Goal: Task Accomplishment & Management: Complete application form

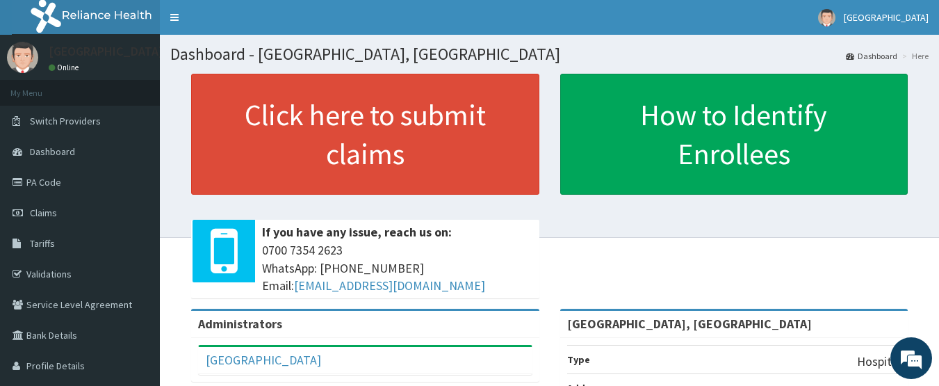
scroll to position [277, 0]
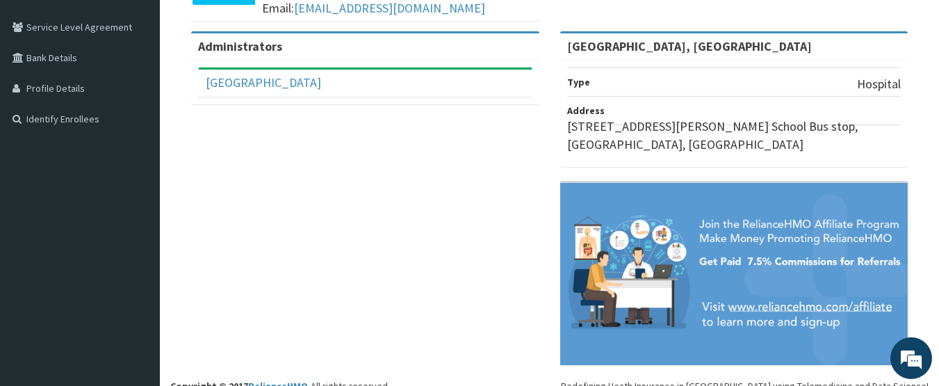
click at [323, 326] on div "Administrators Barbinton Medical center Full Name Barbinton Medical center Emai…" at bounding box center [549, 204] width 758 height 347
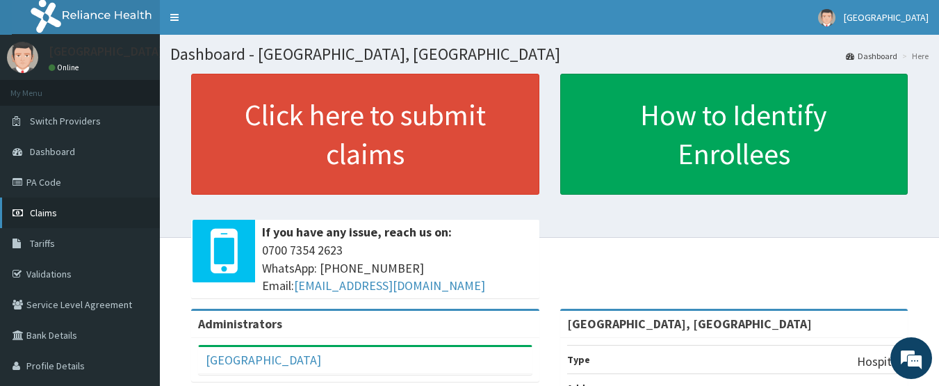
click at [57, 224] on link "Claims" at bounding box center [80, 212] width 160 height 31
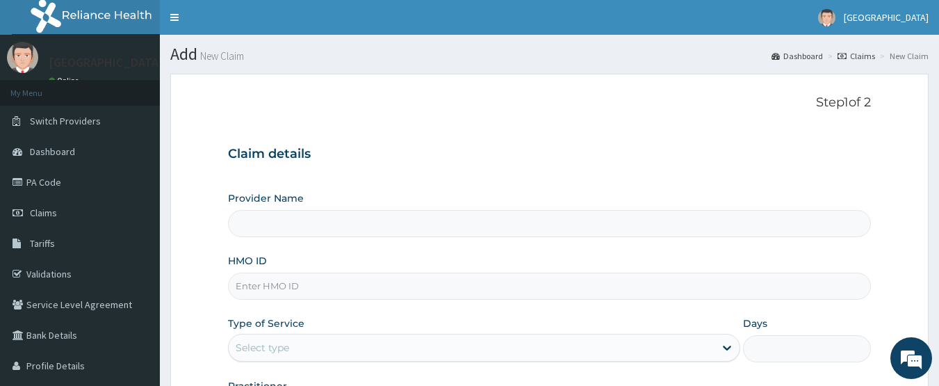
type input "[GEOGRAPHIC_DATA], [GEOGRAPHIC_DATA]"
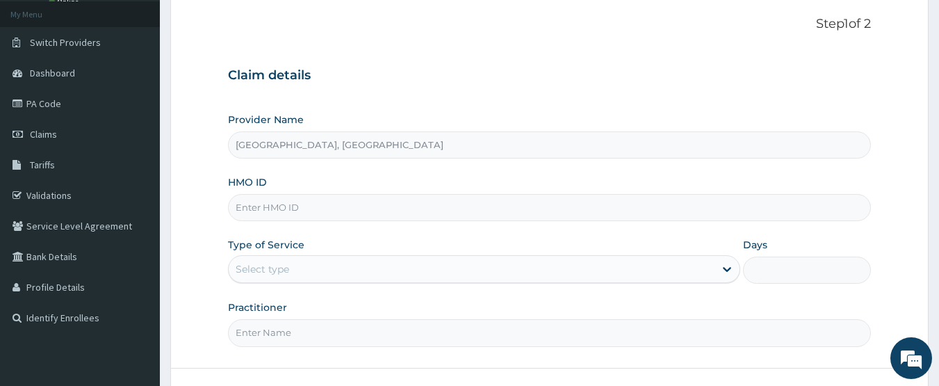
scroll to position [83, 0]
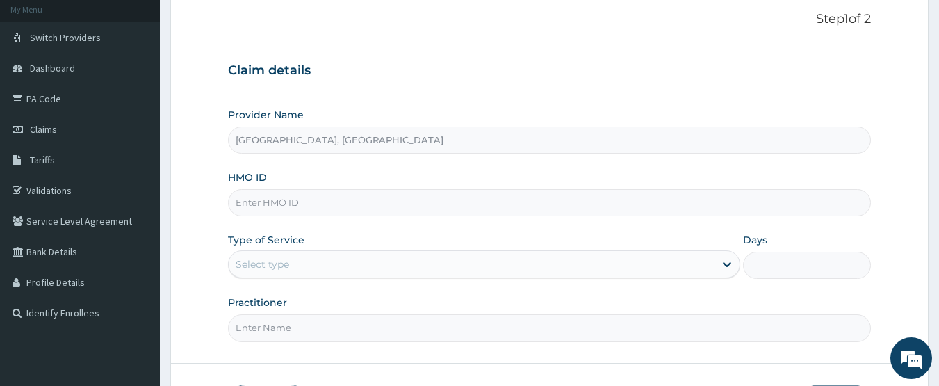
click at [380, 261] on div "Select type" at bounding box center [472, 264] width 486 height 22
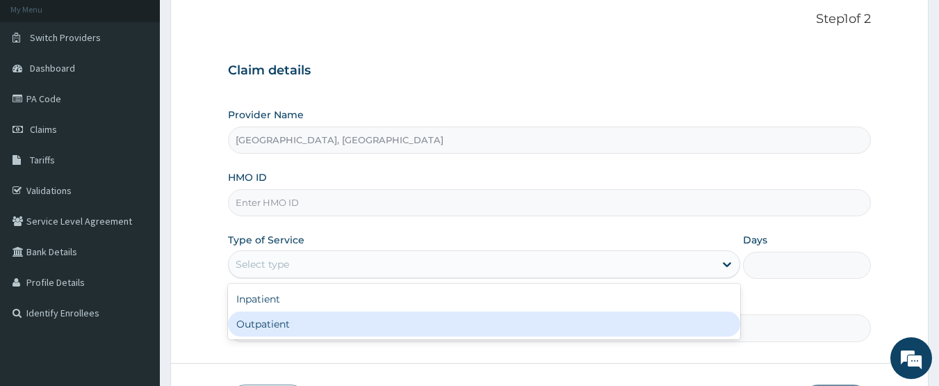
click at [288, 320] on div "Outpatient" at bounding box center [484, 323] width 512 height 25
type input "1"
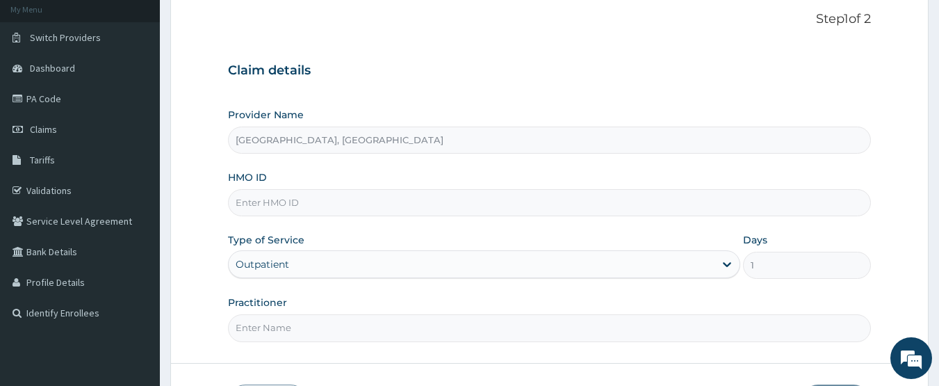
click at [459, 331] on input "Practitioner" at bounding box center [549, 327] width 643 height 27
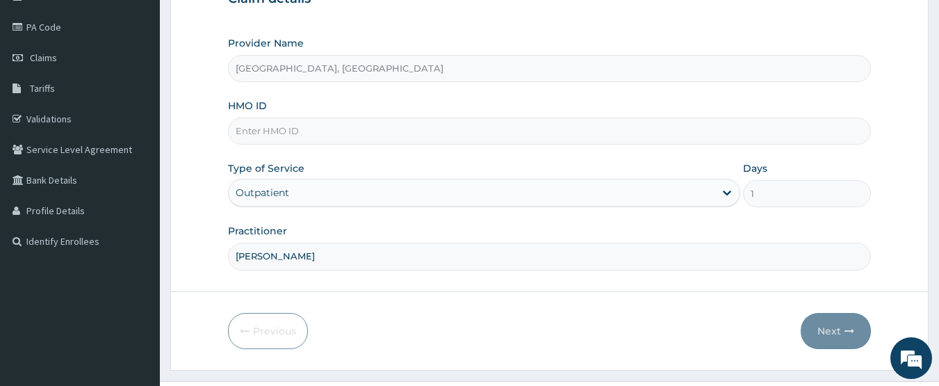
scroll to position [186, 0]
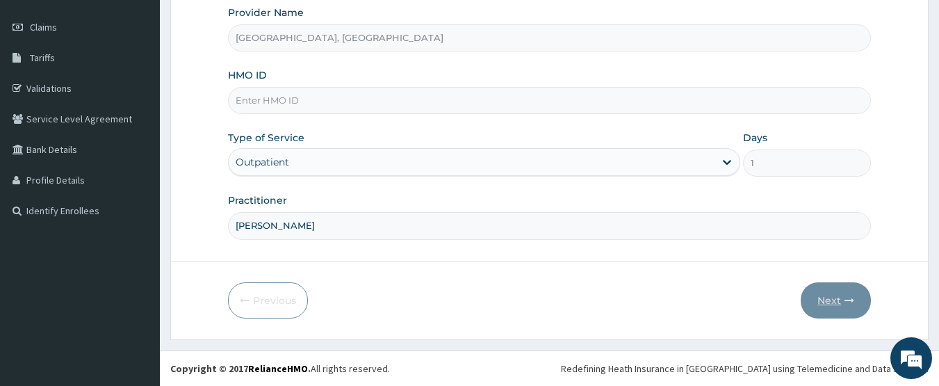
type input "DR IFEANYI"
click at [747, 86] on div "HMO ID" at bounding box center [549, 91] width 643 height 46
click at [702, 98] on input "HMO ID" at bounding box center [549, 100] width 643 height 27
type input "STT/10297/A"
click at [820, 292] on button "Next" at bounding box center [836, 300] width 70 height 36
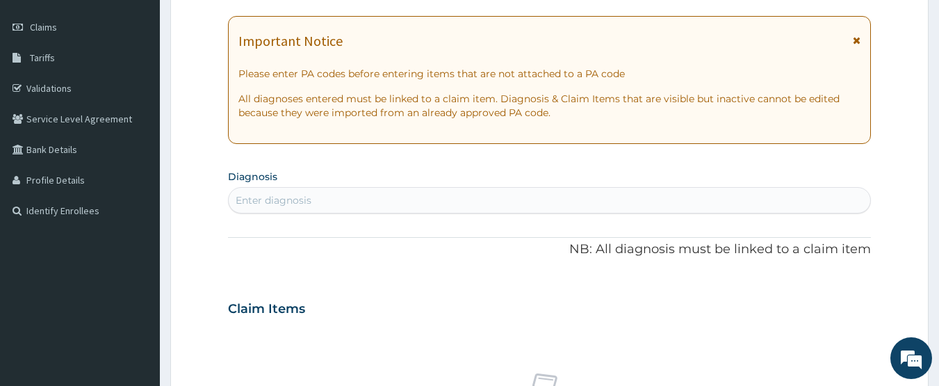
scroll to position [0, 0]
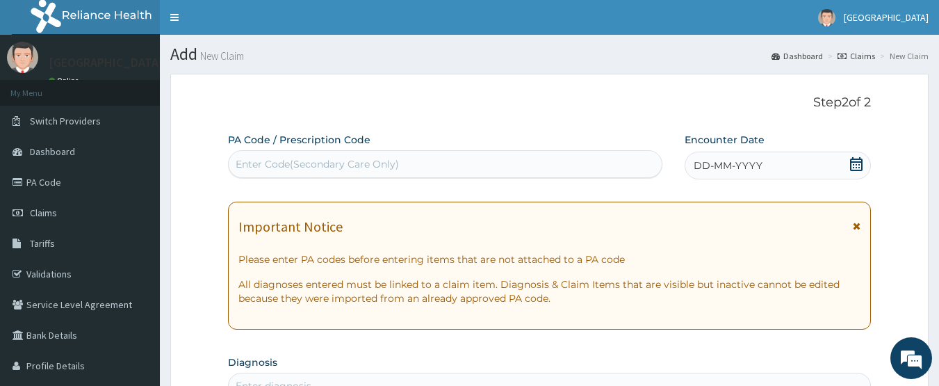
click at [854, 165] on icon at bounding box center [856, 164] width 14 height 14
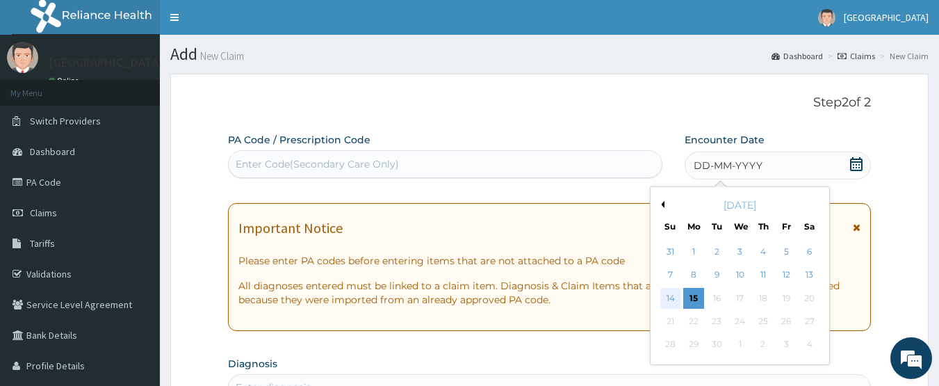
click at [666, 294] on div "14" at bounding box center [670, 298] width 21 height 21
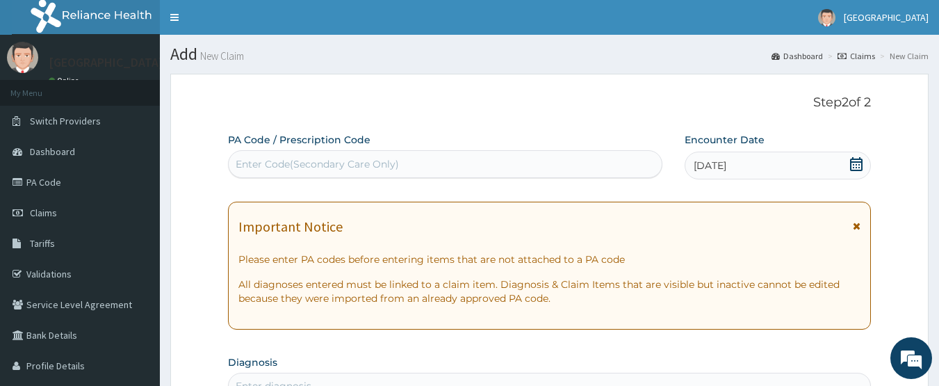
scroll to position [337, 0]
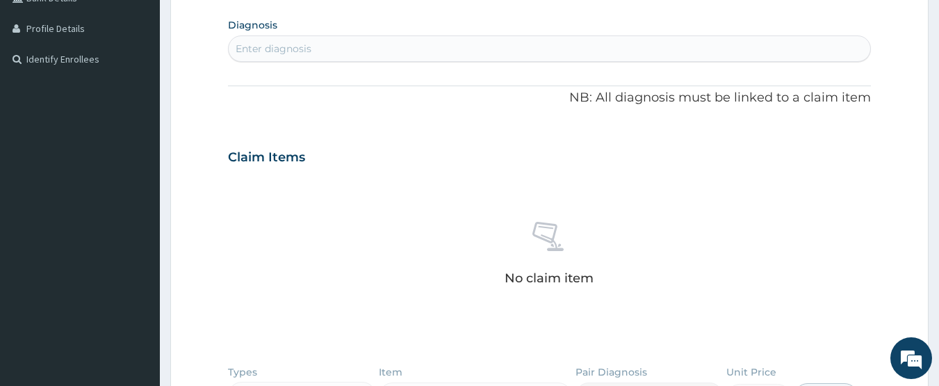
click at [408, 48] on div "Enter diagnosis" at bounding box center [550, 49] width 642 height 22
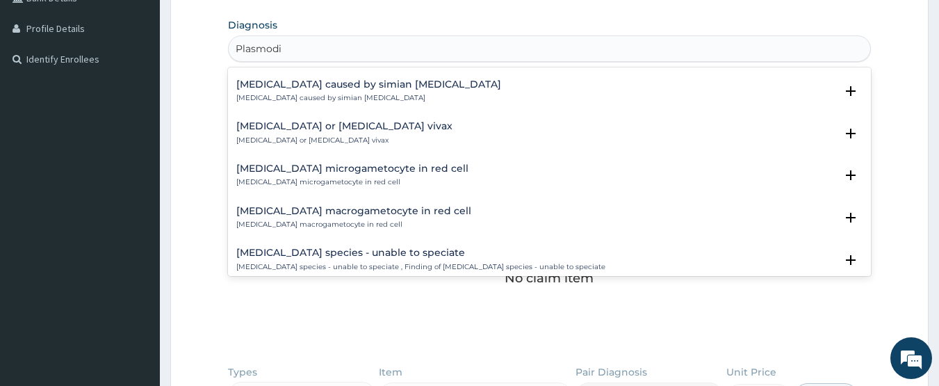
scroll to position [546, 0]
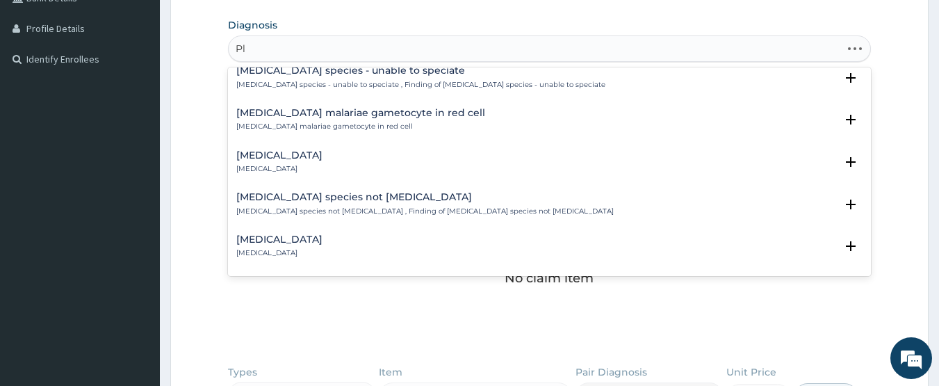
type input "P"
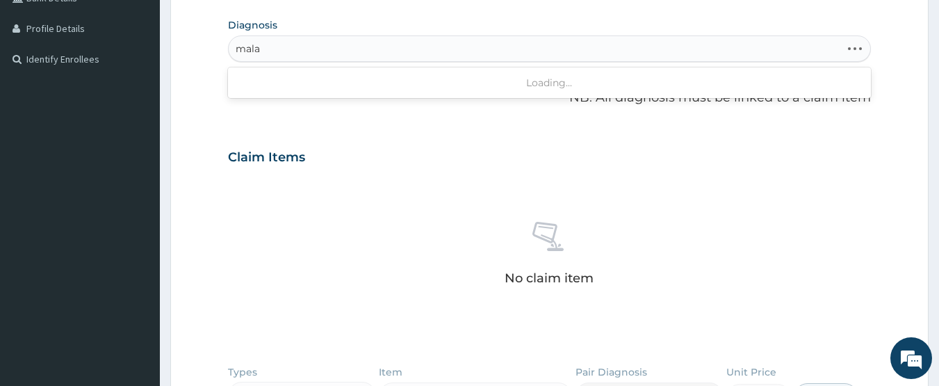
type input "malar"
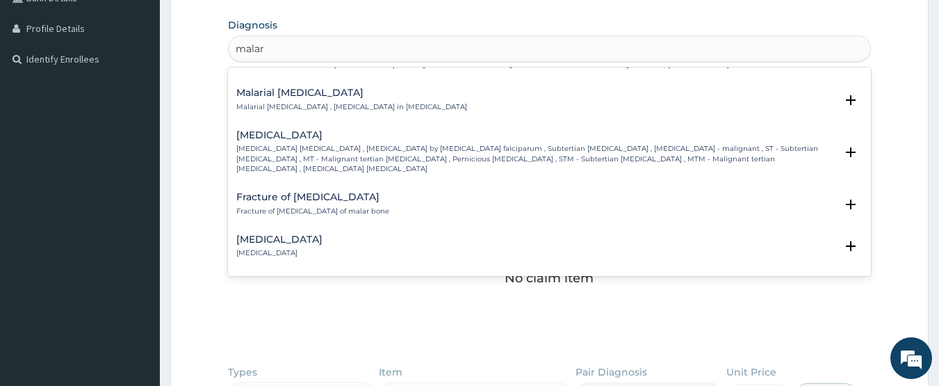
scroll to position [728, 0]
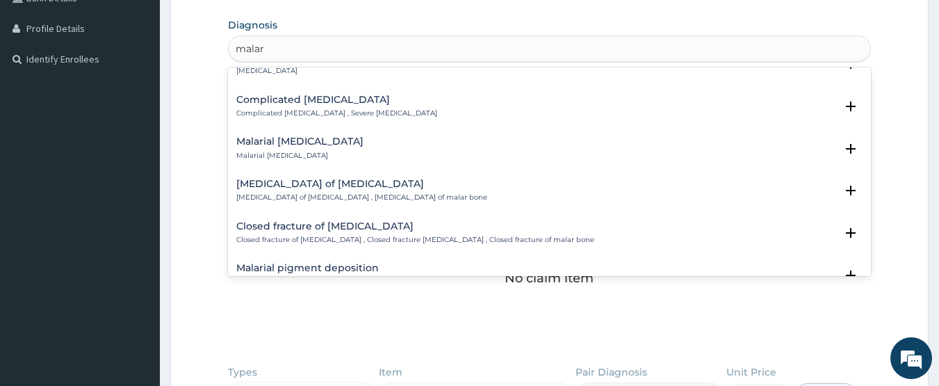
click at [329, 108] on p "Complicated malaria , Severe malaria" at bounding box center [336, 113] width 201 height 10
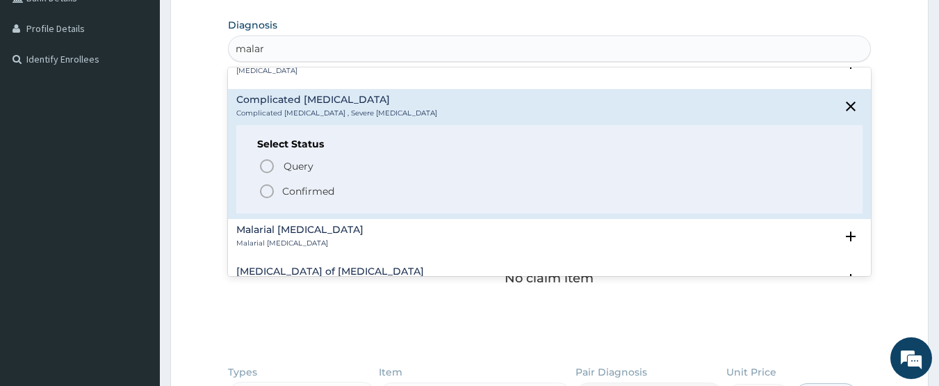
click at [265, 183] on icon "status option filled" at bounding box center [267, 191] width 17 height 17
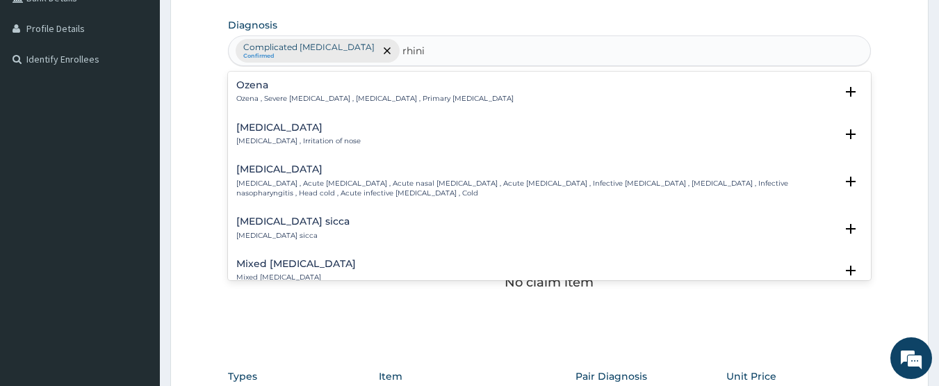
type input "rhini"
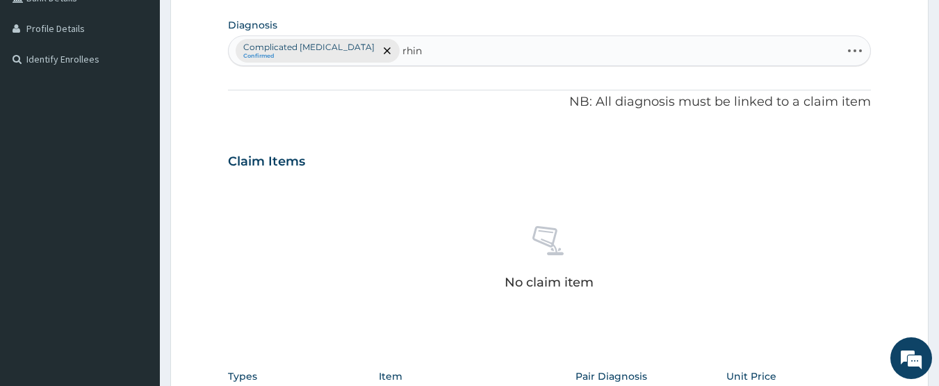
type input "rhini"
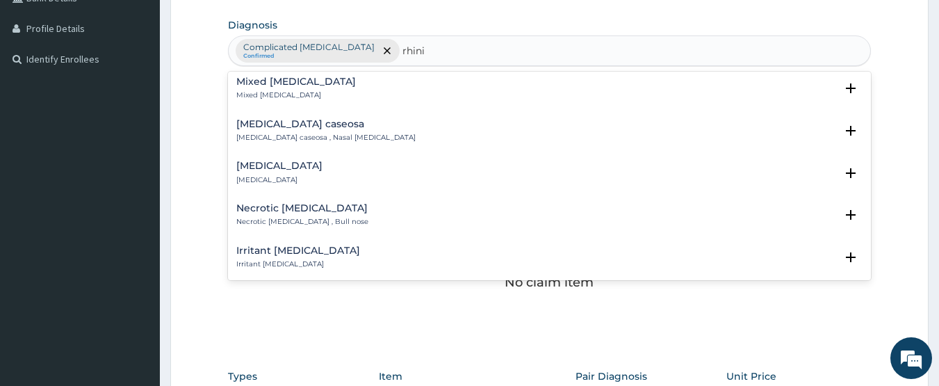
scroll to position [364, 0]
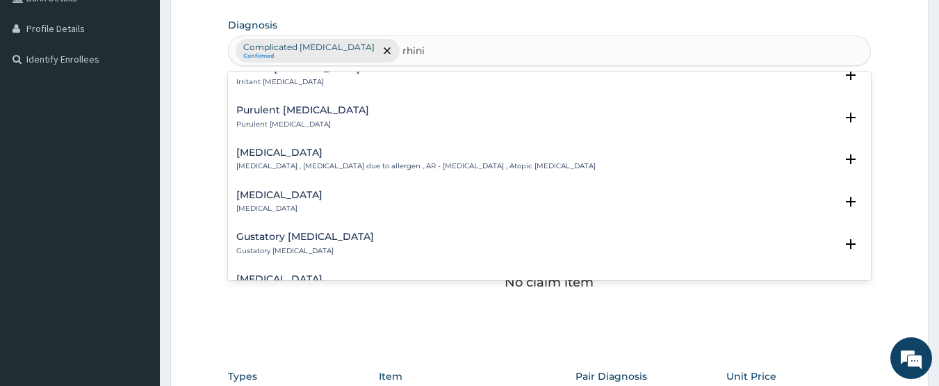
click at [255, 163] on p "Allergic rhinitis , Allergic rhinitis due to allergen , AR - Allergic rhinitis …" at bounding box center [415, 166] width 359 height 10
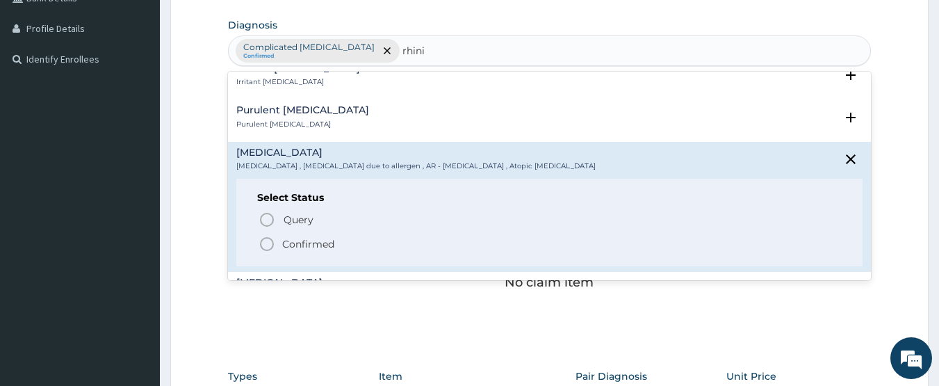
click at [265, 237] on icon "status option filled" at bounding box center [267, 244] width 17 height 17
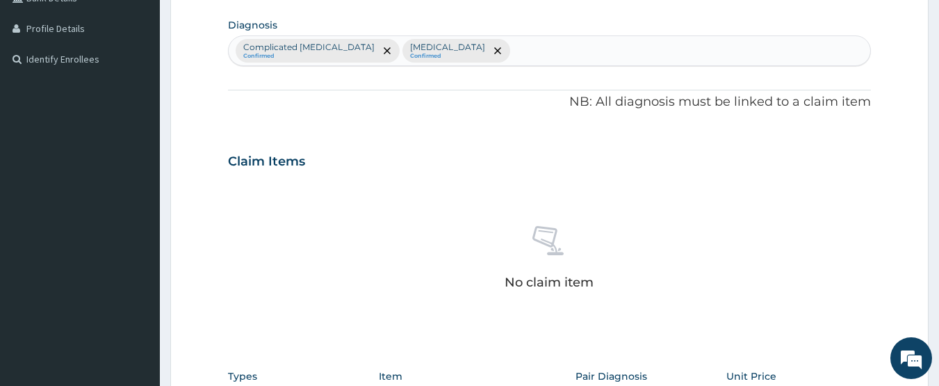
scroll to position [616, 0]
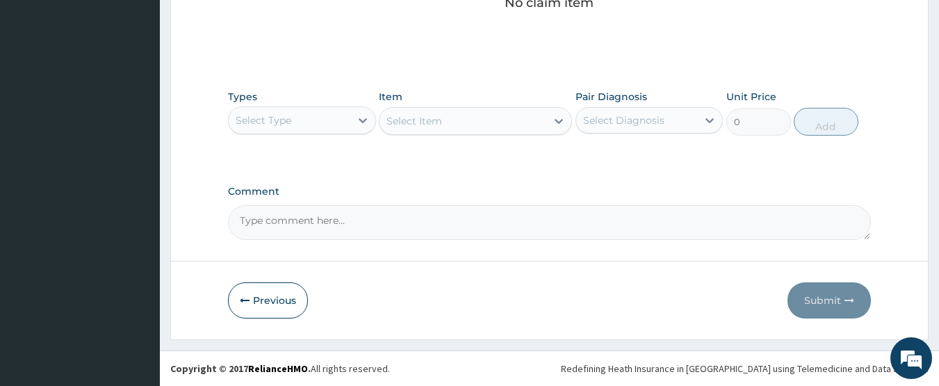
click at [294, 108] on div "Select Type" at bounding box center [302, 120] width 148 height 28
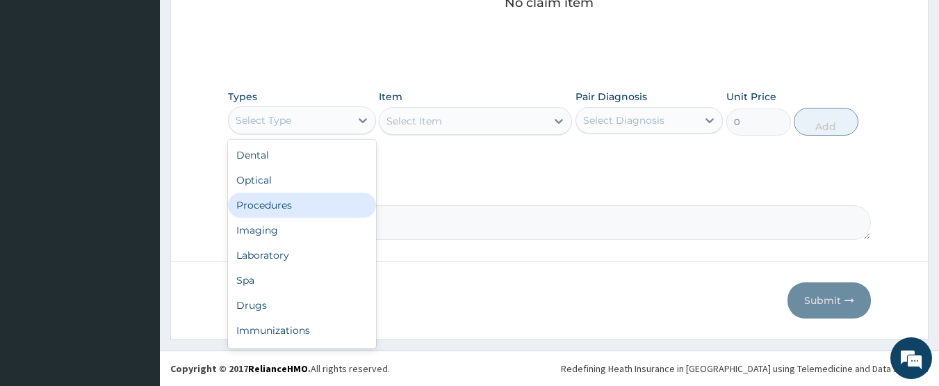
click at [263, 211] on div "Procedures" at bounding box center [302, 204] width 148 height 25
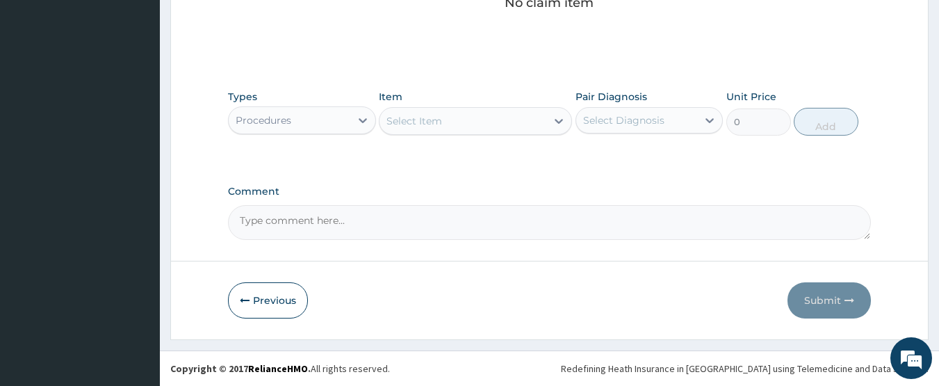
click at [489, 116] on div "Select Item" at bounding box center [462, 121] width 167 height 22
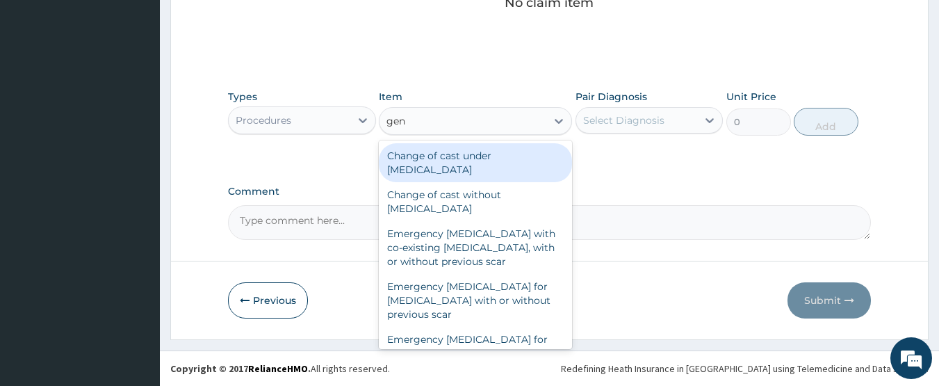
type input "gene"
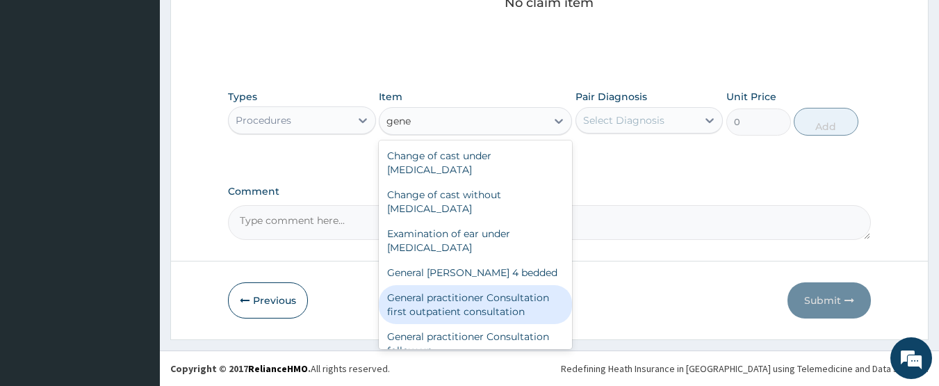
click at [460, 311] on div "General practitioner Consultation first outpatient consultation" at bounding box center [475, 304] width 193 height 39
type input "3547.5"
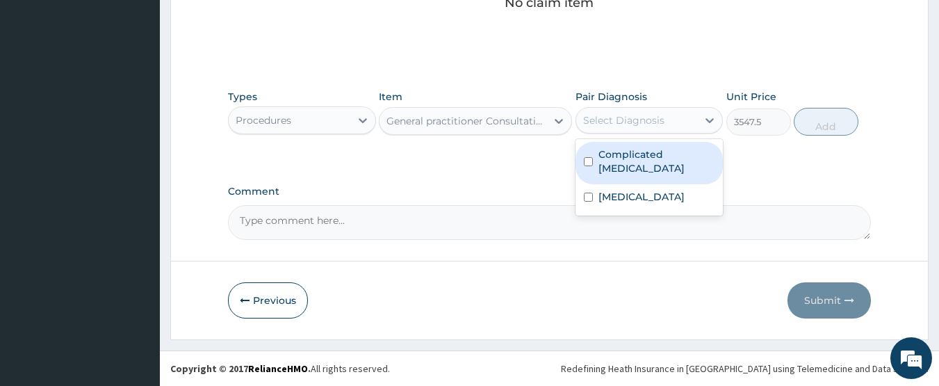
click at [662, 117] on div "Select Diagnosis" at bounding box center [623, 120] width 81 height 14
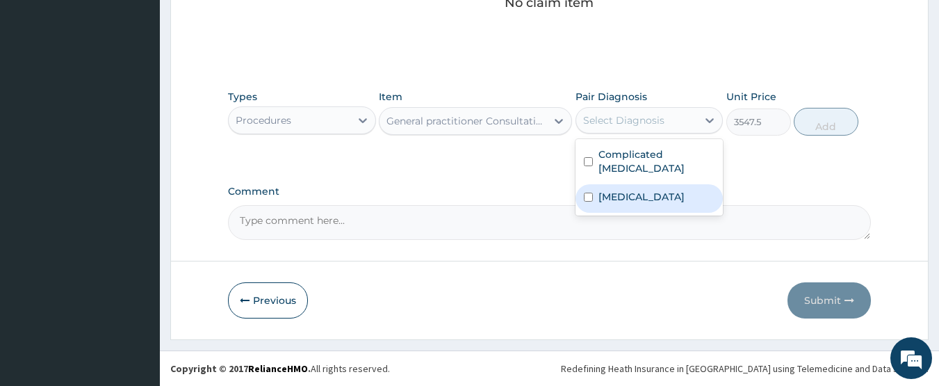
drag, startPoint x: 625, startPoint y: 154, endPoint x: 590, endPoint y: 182, distance: 44.5
click at [590, 182] on div "Complicated malaria Allergic rhinitis" at bounding box center [649, 177] width 148 height 76
click at [590, 192] on input "checkbox" at bounding box center [588, 196] width 9 height 9
checkbox input "true"
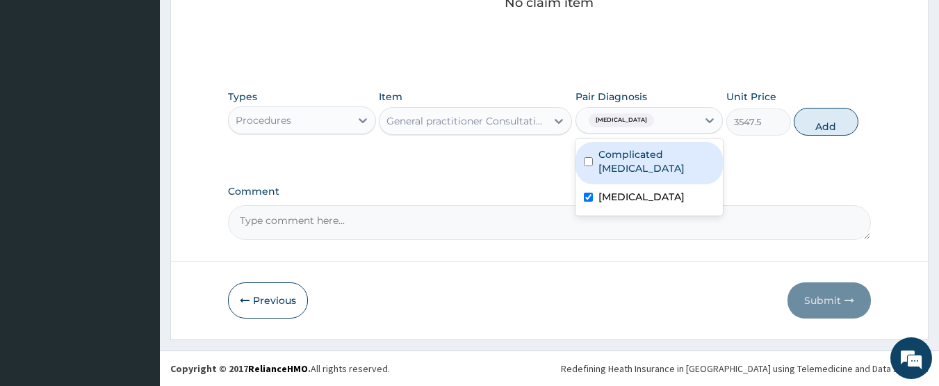
click at [592, 157] on input "checkbox" at bounding box center [588, 161] width 9 height 9
checkbox input "true"
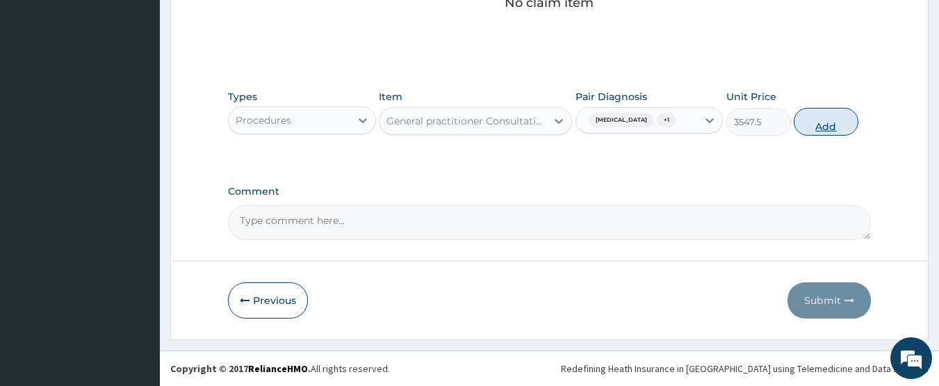
click at [821, 124] on button "Add" at bounding box center [826, 122] width 65 height 28
type input "0"
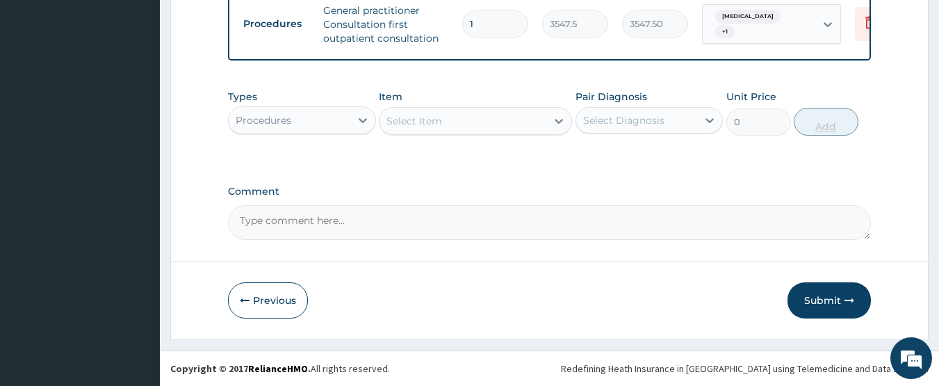
scroll to position [568, 0]
click at [338, 120] on div "Procedures" at bounding box center [290, 120] width 122 height 22
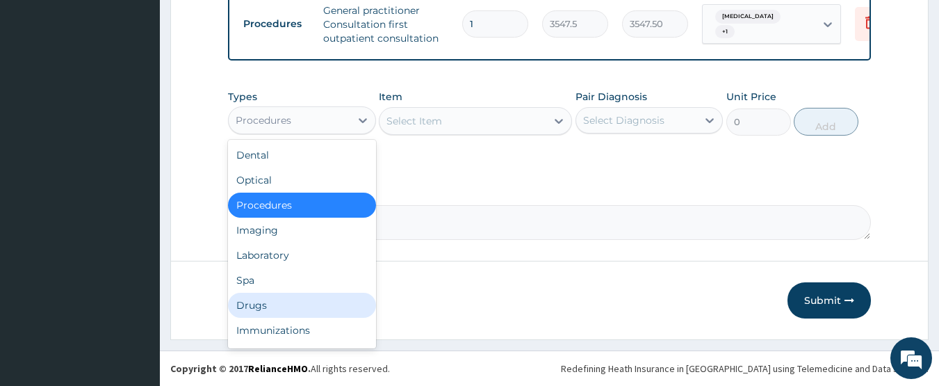
click at [240, 305] on div "Drugs" at bounding box center [302, 305] width 148 height 25
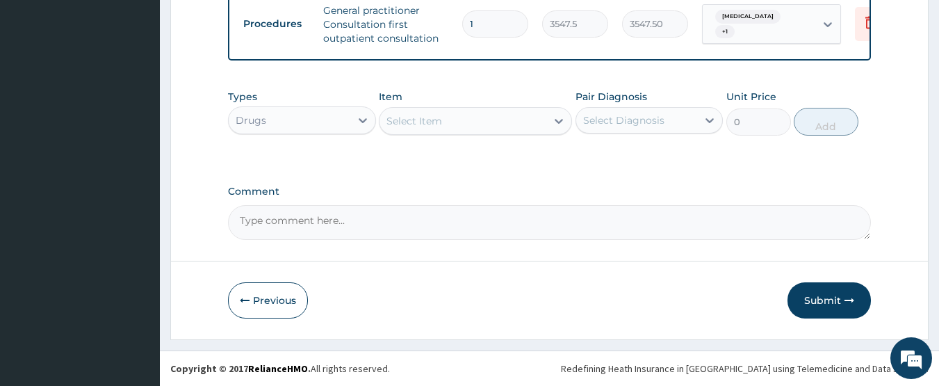
click at [468, 117] on div "Select Item" at bounding box center [462, 121] width 167 height 22
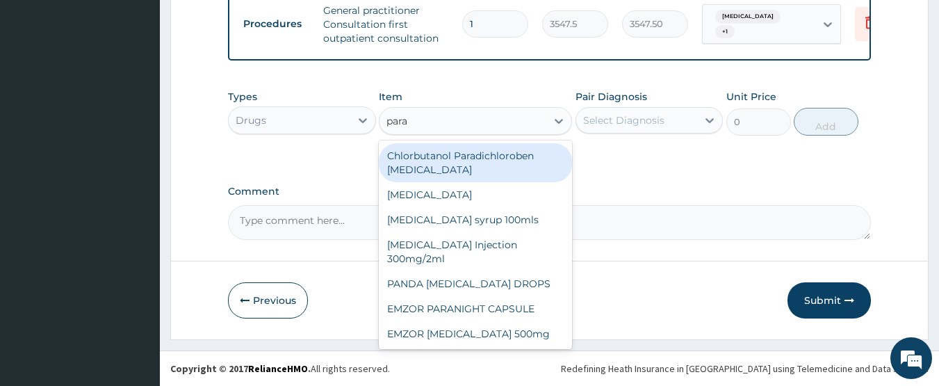
type input "parac"
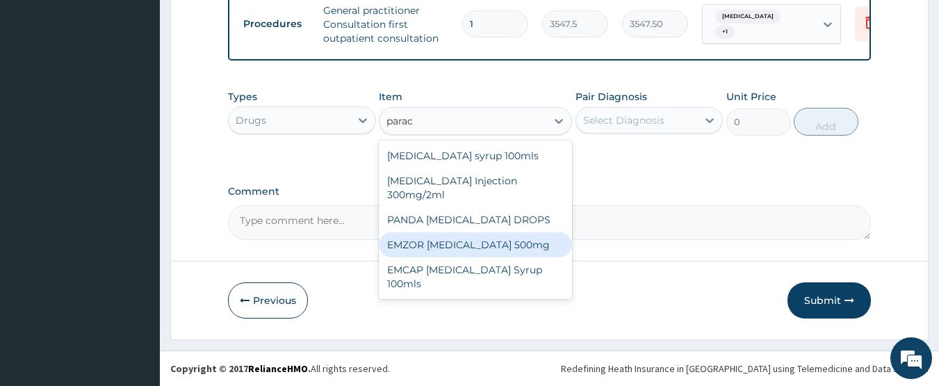
click at [531, 251] on div "EMZOR PARACETAMOL 500mg" at bounding box center [475, 244] width 193 height 25
type input "23.65"
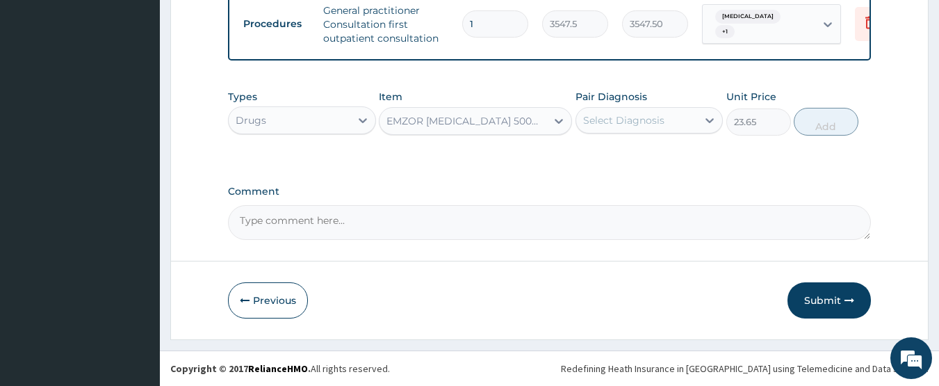
click at [614, 135] on div "Pair Diagnosis Select Diagnosis" at bounding box center [649, 113] width 148 height 46
click at [616, 124] on div "Select Diagnosis" at bounding box center [623, 120] width 81 height 14
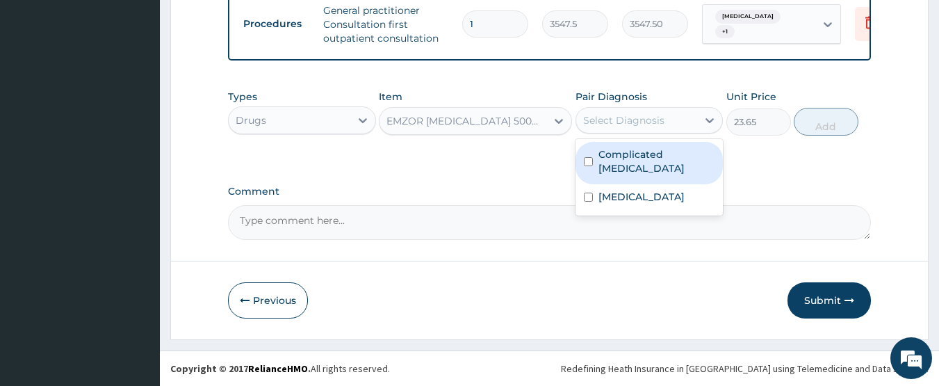
click at [588, 157] on input "checkbox" at bounding box center [588, 161] width 9 height 9
checkbox input "true"
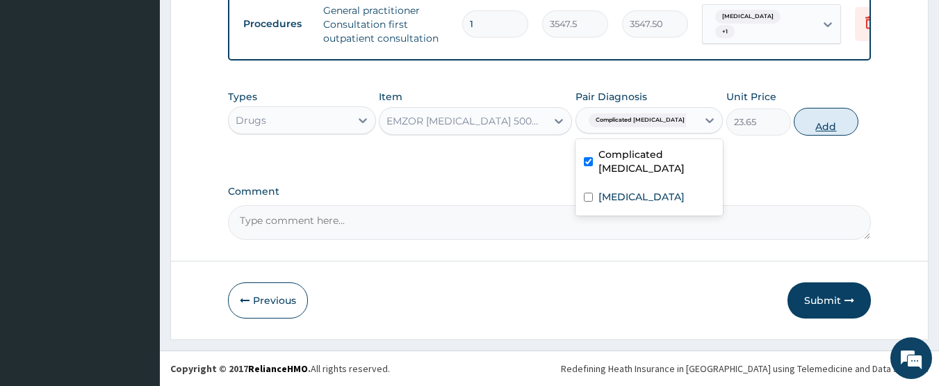
click at [818, 126] on button "Add" at bounding box center [826, 122] width 65 height 28
type input "0"
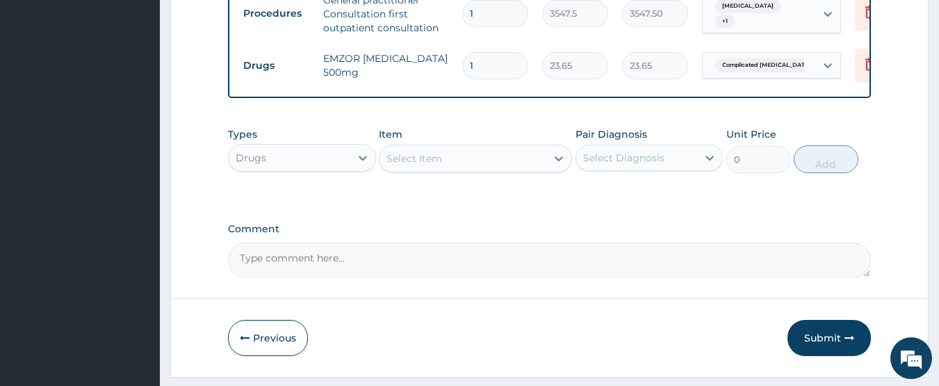
click at [409, 165] on div "Select Item" at bounding box center [414, 158] width 56 height 14
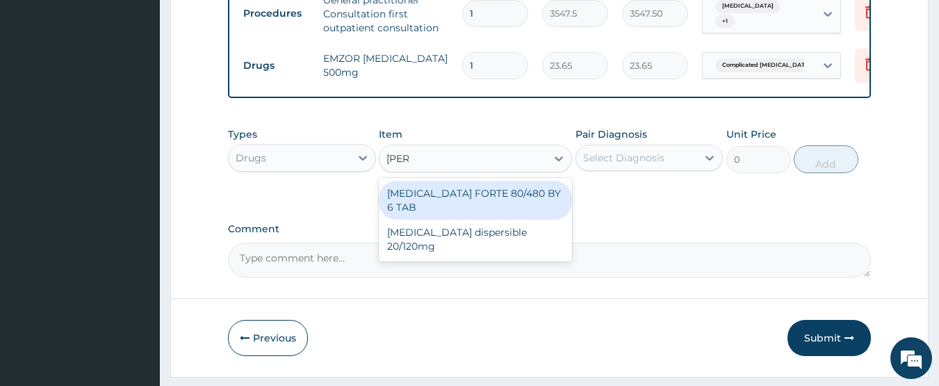
type input "coart"
click at [432, 208] on div "COARTEM FORTE 80/480 BY 6 TAB" at bounding box center [475, 200] width 193 height 39
type input "449.35"
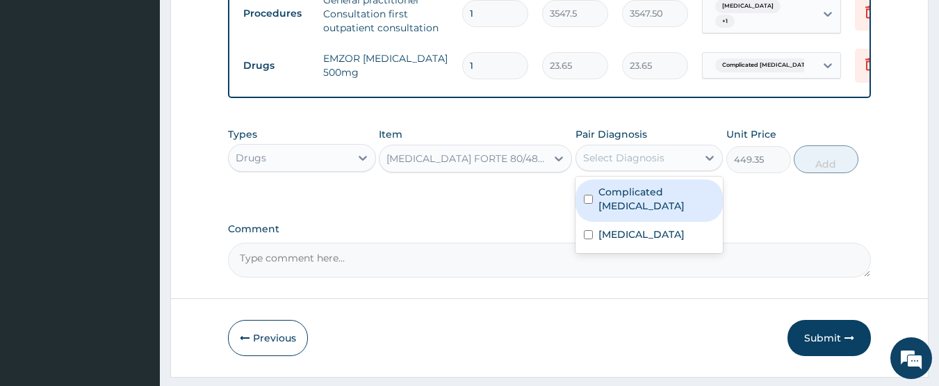
click at [607, 165] on div "Select Diagnosis" at bounding box center [623, 158] width 81 height 14
click at [589, 199] on input "checkbox" at bounding box center [588, 199] width 9 height 9
checkbox input "true"
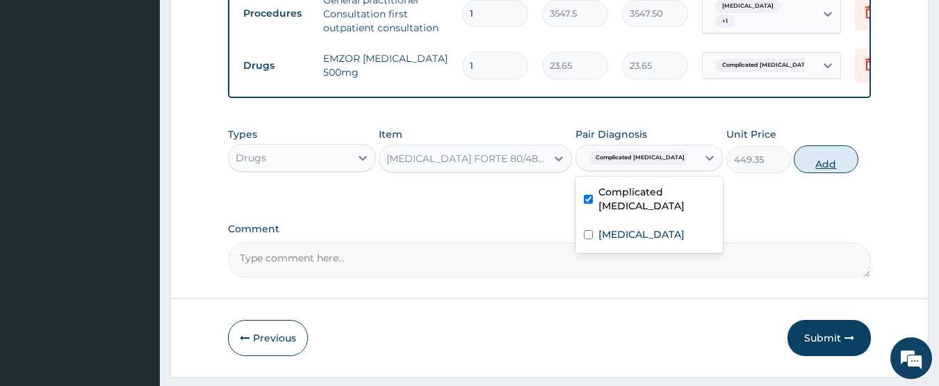
click at [829, 173] on button "Add" at bounding box center [826, 159] width 65 height 28
type input "0"
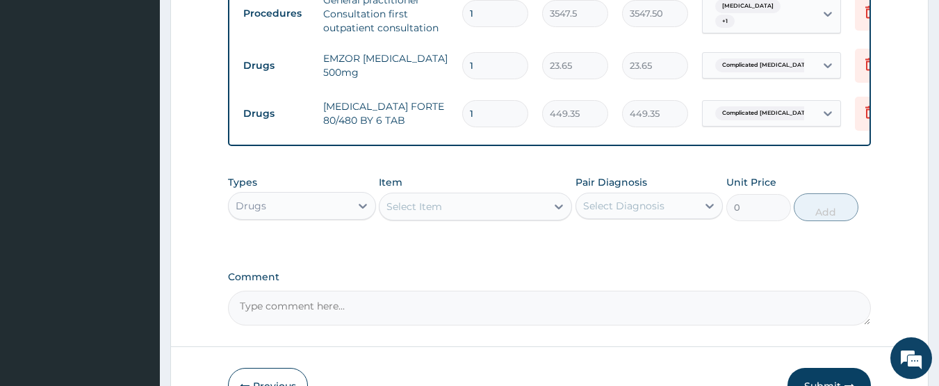
click at [411, 213] on div "Select Item" at bounding box center [414, 206] width 56 height 14
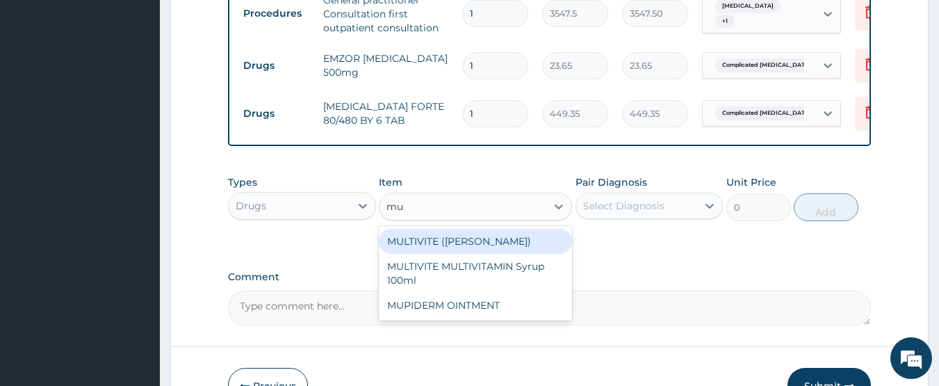
type input "mul"
click at [438, 254] on div "MULTIVITE (EVANS)" at bounding box center [475, 241] width 193 height 25
type input "23.65"
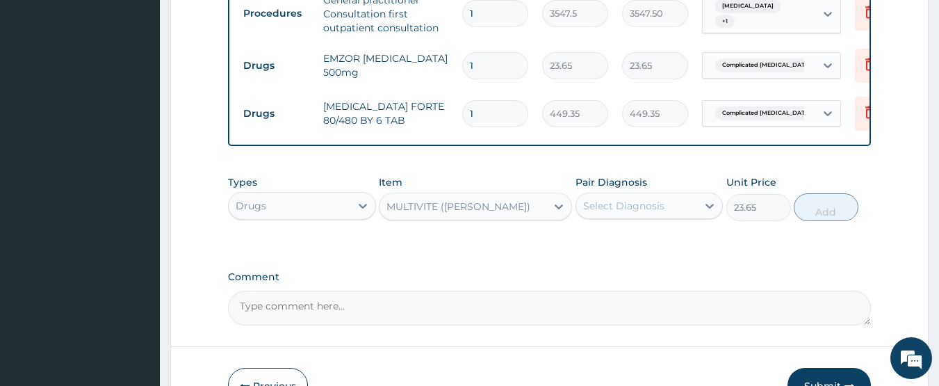
click at [597, 213] on div "Select Diagnosis" at bounding box center [623, 206] width 81 height 14
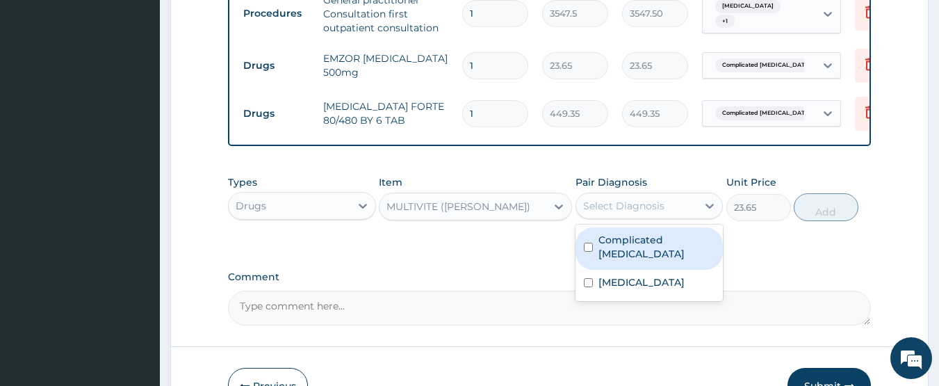
click at [588, 252] on input "checkbox" at bounding box center [588, 247] width 9 height 9
checkbox input "true"
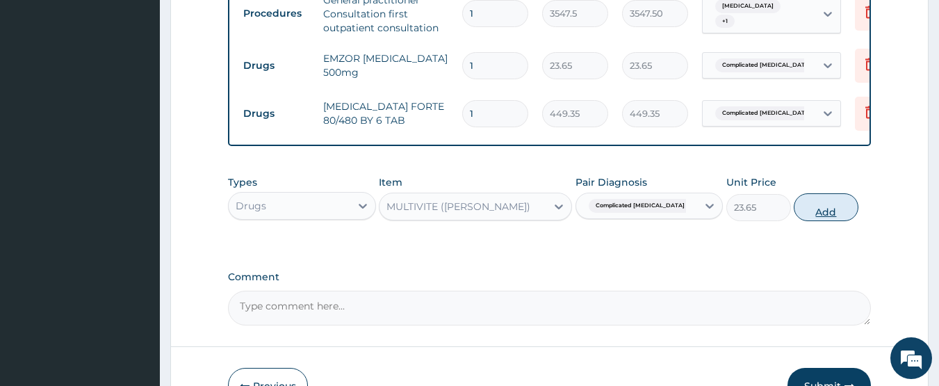
click at [814, 221] on button "Add" at bounding box center [826, 207] width 65 height 28
type input "0"
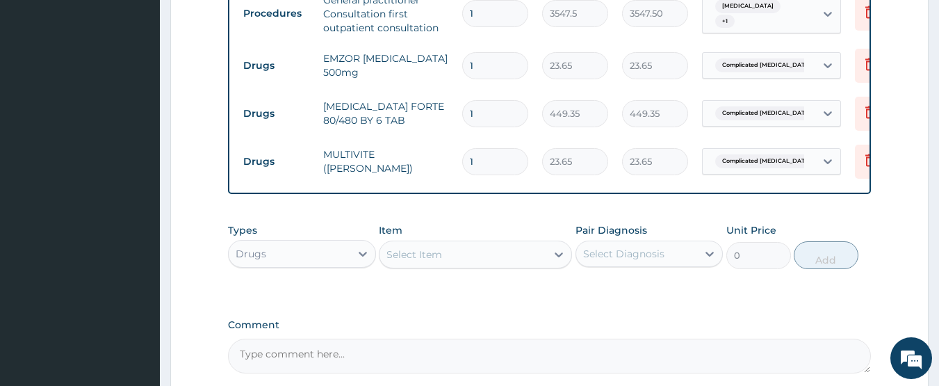
click at [419, 261] on div "Select Item" at bounding box center [414, 254] width 56 height 14
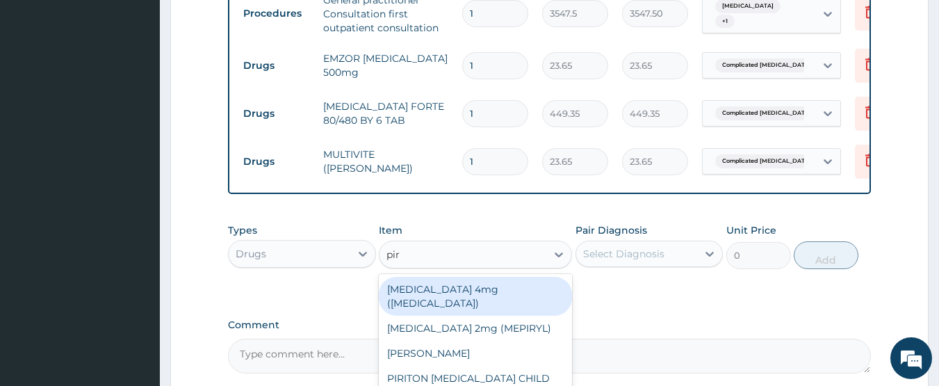
type input "piri"
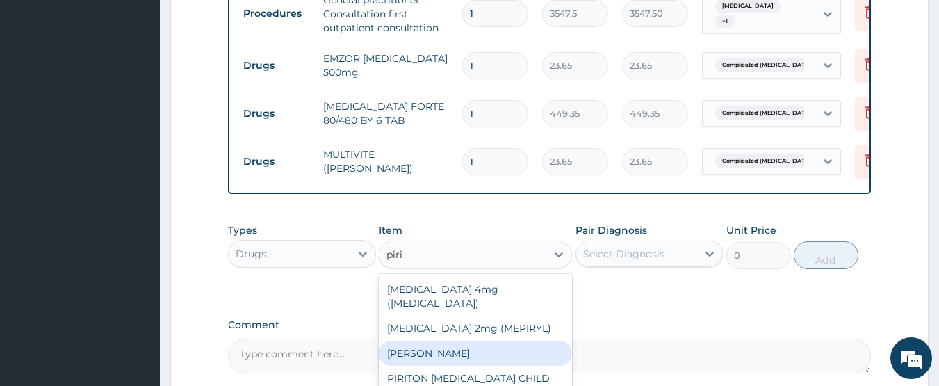
click at [403, 341] on div "PIRITON TAB EVANS" at bounding box center [475, 353] width 193 height 25
type input "23.65"
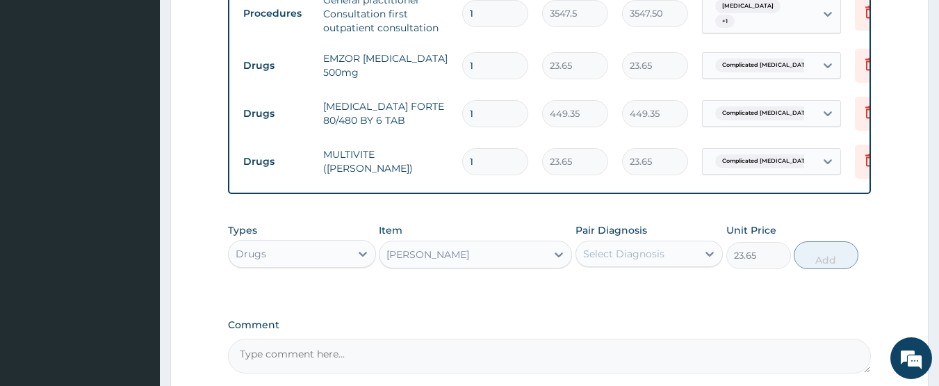
click at [646, 259] on div "Select Diagnosis" at bounding box center [623, 254] width 81 height 14
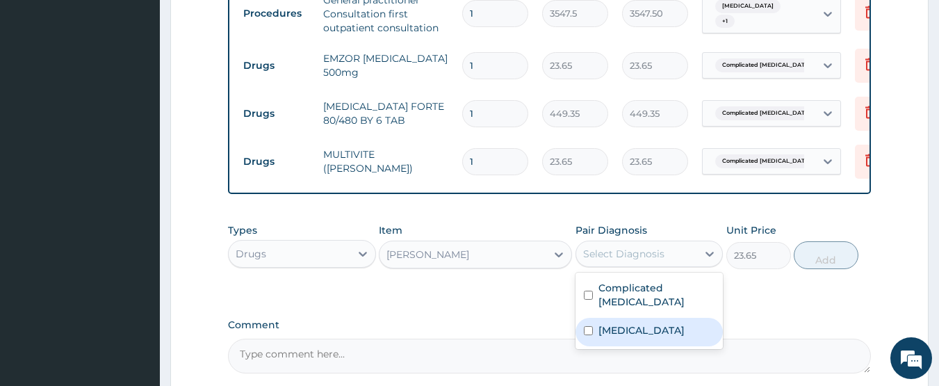
click at [590, 327] on input "checkbox" at bounding box center [588, 330] width 9 height 9
checkbox input "true"
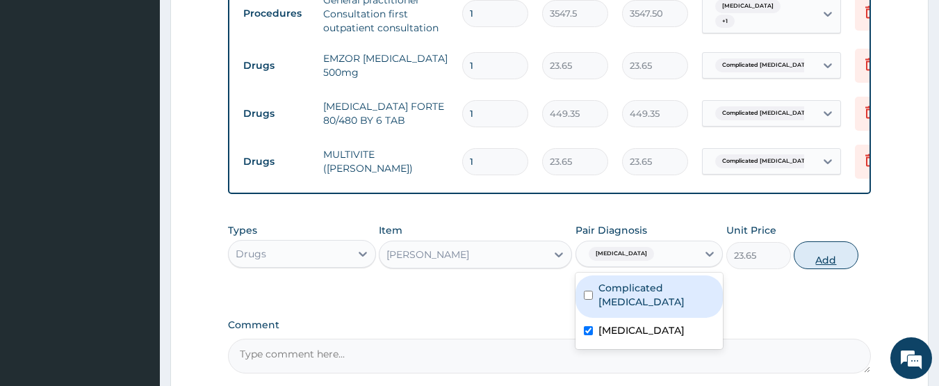
click at [821, 269] on button "Add" at bounding box center [826, 255] width 65 height 28
type input "0"
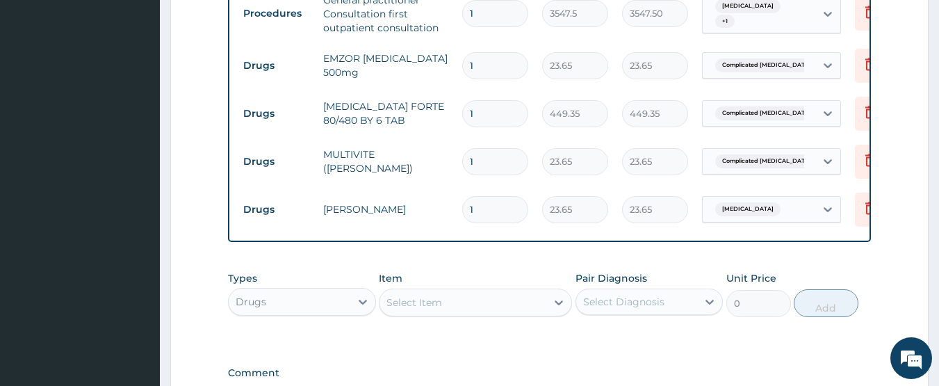
click at [476, 301] on div "Select Item" at bounding box center [462, 302] width 167 height 22
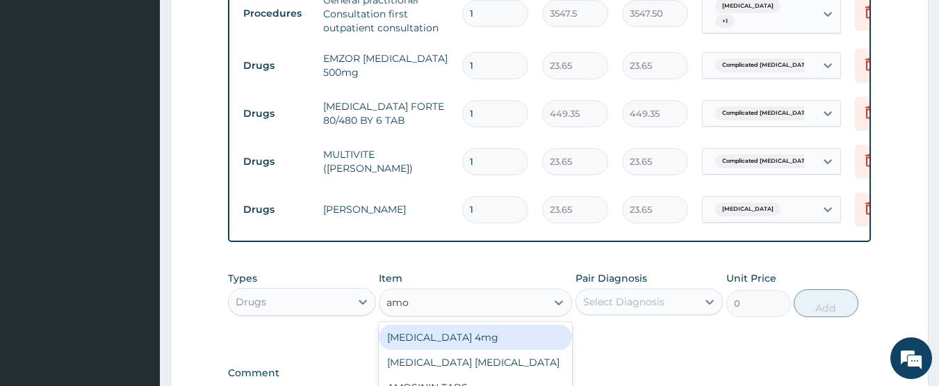
type input "amox"
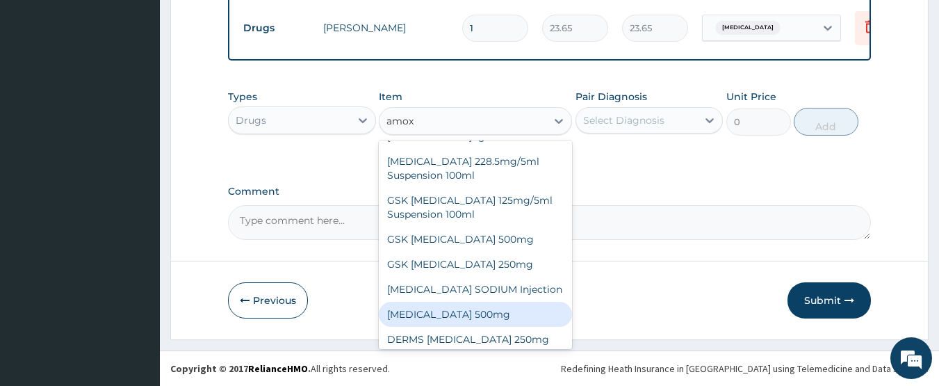
scroll to position [25, 0]
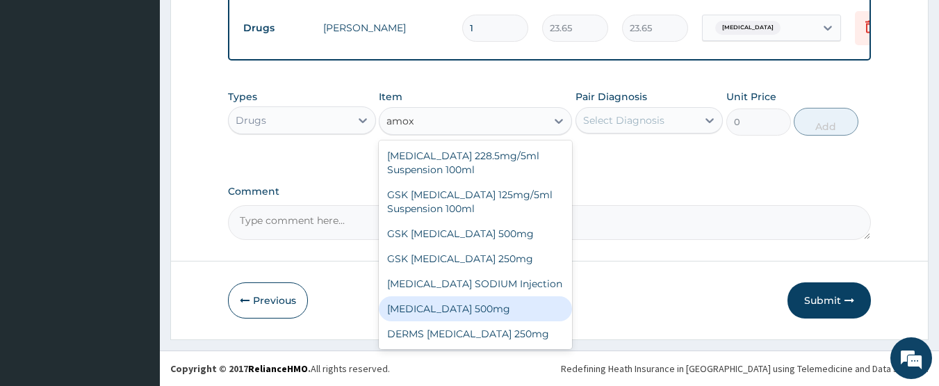
click at [503, 312] on div "AMOXICILLIN 500mg" at bounding box center [475, 308] width 193 height 25
type input "70.95"
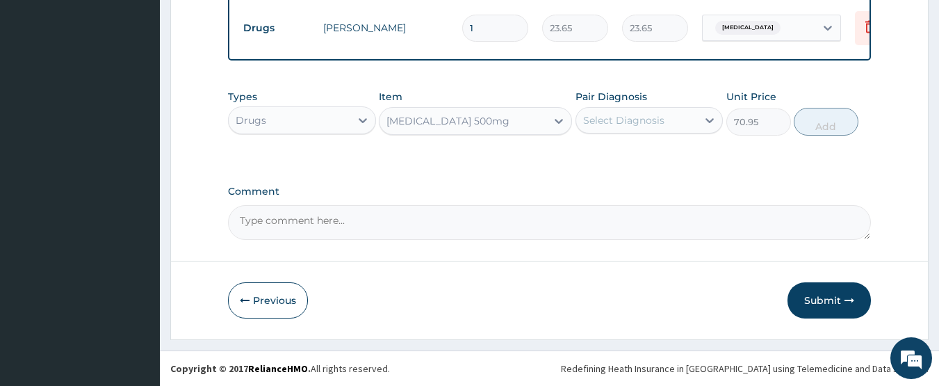
click at [657, 125] on div "Select Diagnosis" at bounding box center [623, 120] width 81 height 14
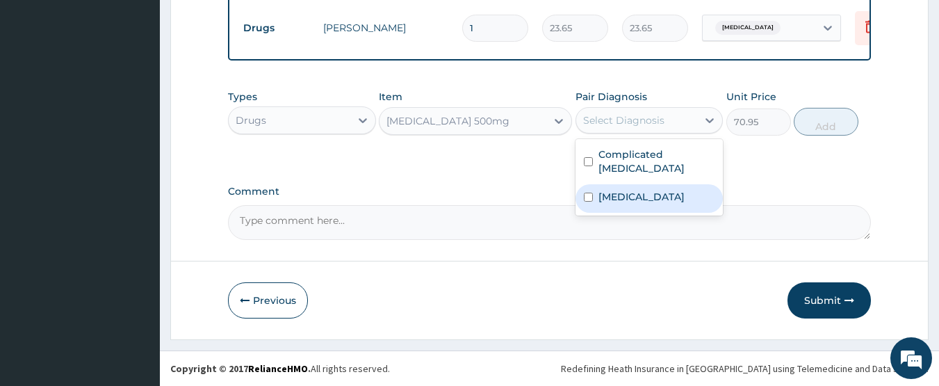
click at [589, 192] on input "checkbox" at bounding box center [588, 196] width 9 height 9
checkbox input "true"
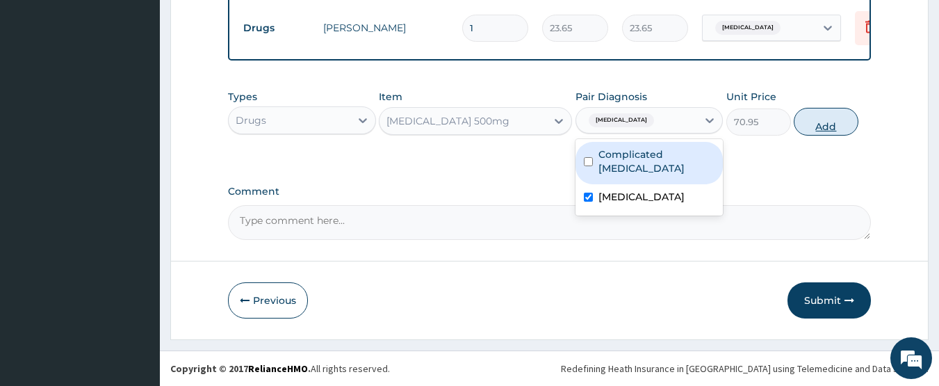
click at [828, 114] on button "Add" at bounding box center [826, 122] width 65 height 28
type input "0"
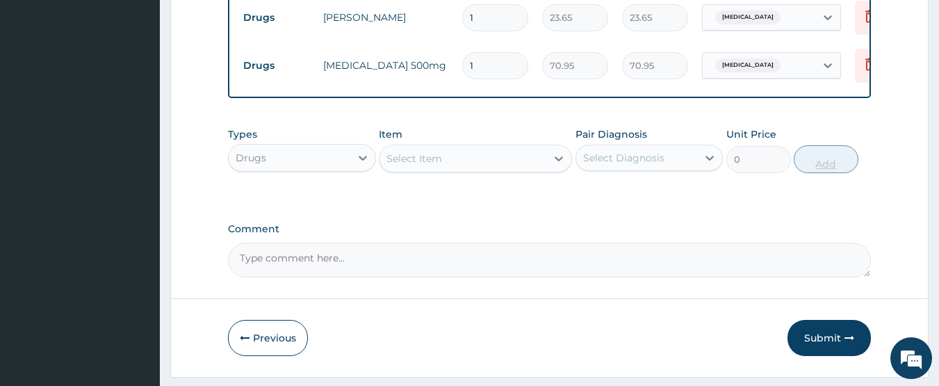
type input "15"
type input "1064.25"
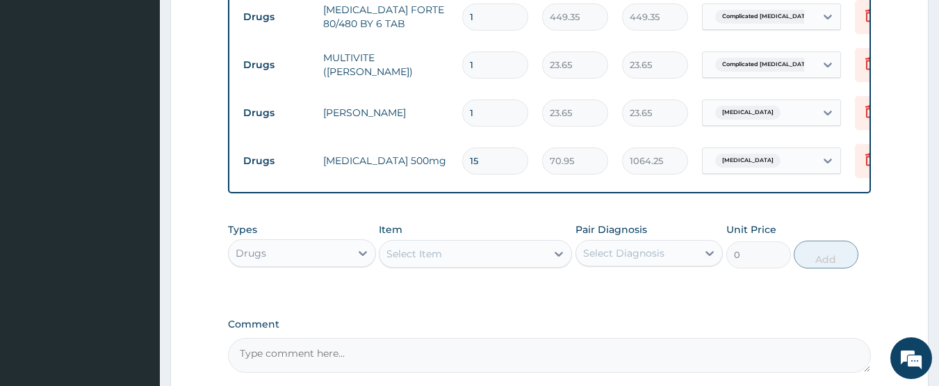
scroll to position [649, 0]
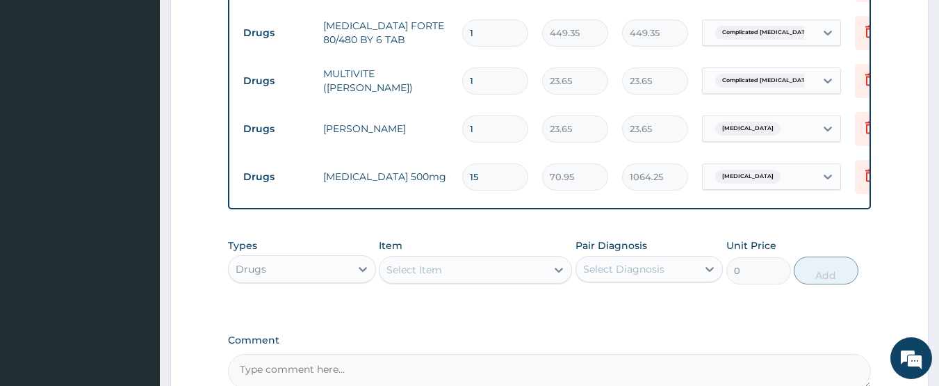
type input "15"
click at [484, 133] on input "1" at bounding box center [495, 128] width 66 height 27
type input "0.00"
type input "6"
type input "141.90"
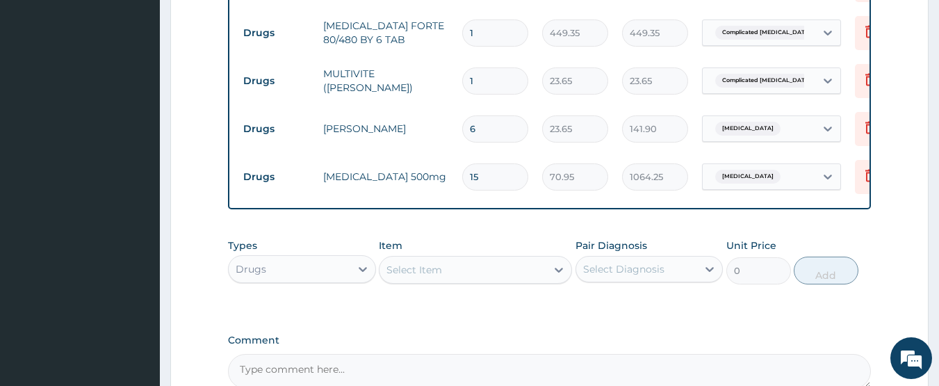
type input "6"
click at [496, 87] on input "1" at bounding box center [495, 80] width 66 height 27
type input "15"
type input "354.75"
type input "15"
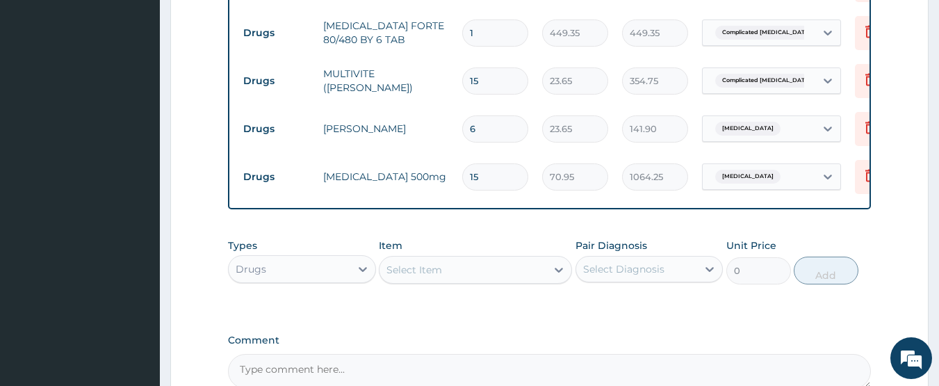
click at [510, 37] on input "1" at bounding box center [495, 32] width 66 height 27
type input "0.00"
type input "6"
type input "2696.10"
type input "7"
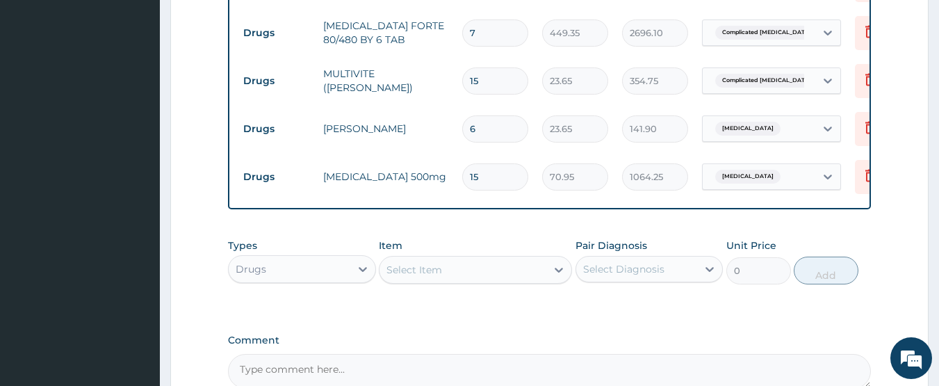
type input "3145.45"
type input "6"
type input "2696.10"
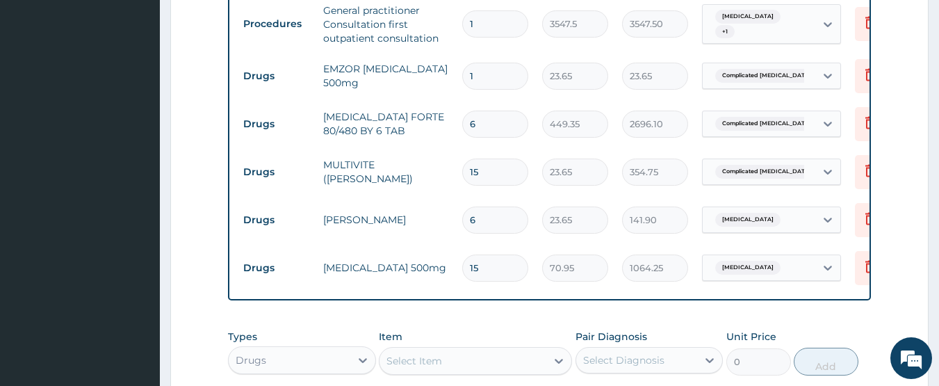
scroll to position [538, 0]
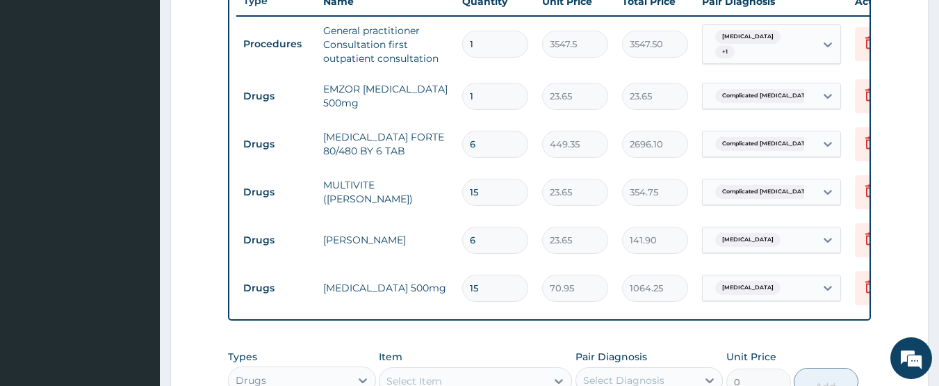
click at [491, 101] on input "1" at bounding box center [495, 96] width 66 height 27
type input "0.00"
type input "2"
type input "47.30"
type input "20"
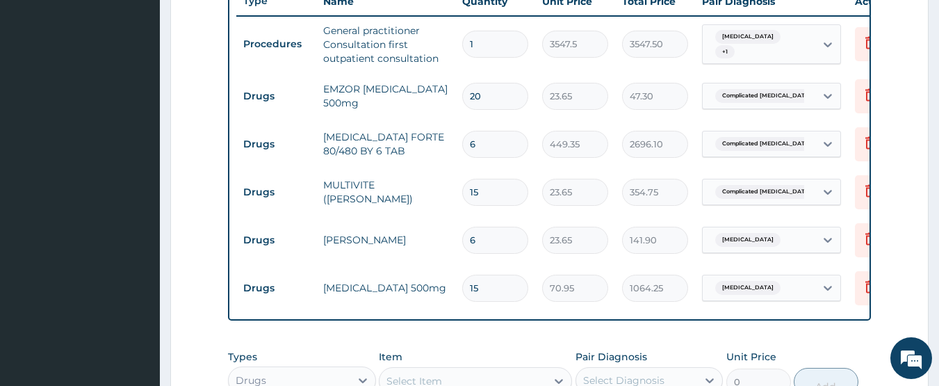
type input "473.00"
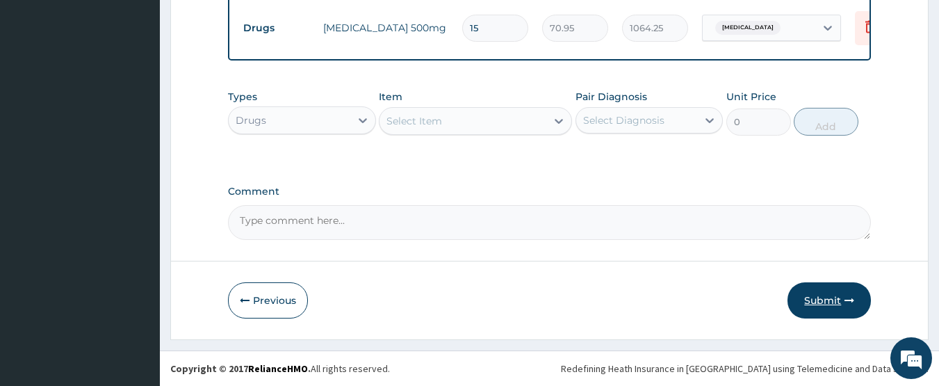
type input "20"
click at [821, 306] on button "Submit" at bounding box center [828, 300] width 83 height 36
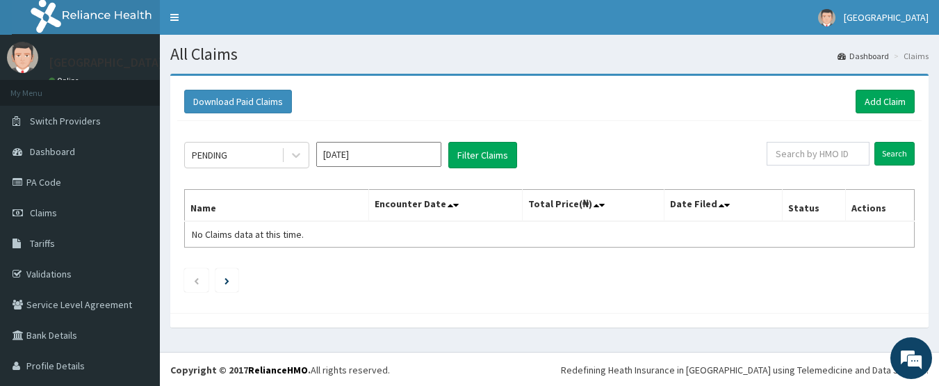
drag, startPoint x: 607, startPoint y: 355, endPoint x: 721, endPoint y: 231, distance: 168.7
click at [607, 355] on footer "Redefining Heath Insurance in [GEOGRAPHIC_DATA] using Telemedicine and Data Sci…" at bounding box center [549, 369] width 779 height 35
click at [855, 101] on link "Add Claim" at bounding box center [884, 102] width 59 height 24
